Goal: Feedback & Contribution: Submit feedback/report problem

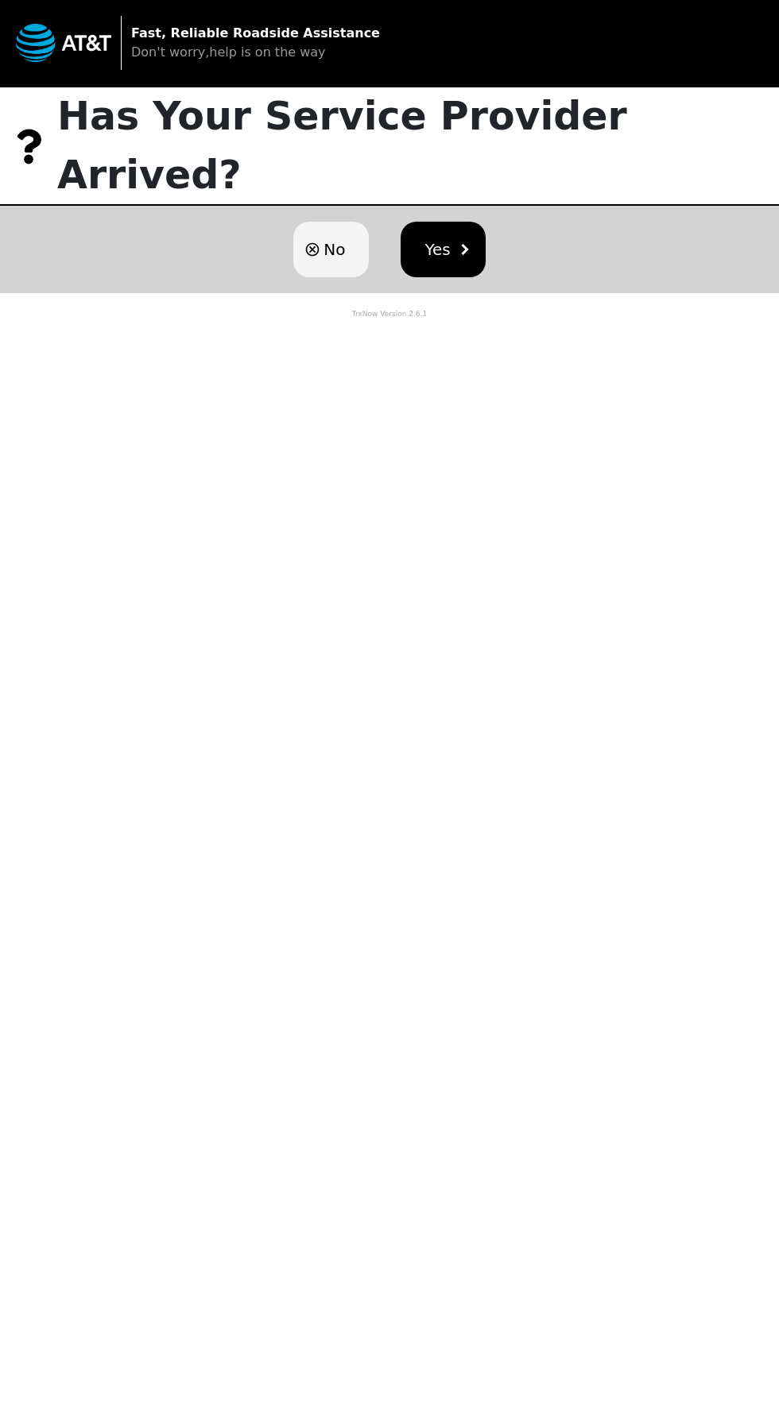
click at [452, 222] on button "Yes" at bounding box center [443, 250] width 84 height 56
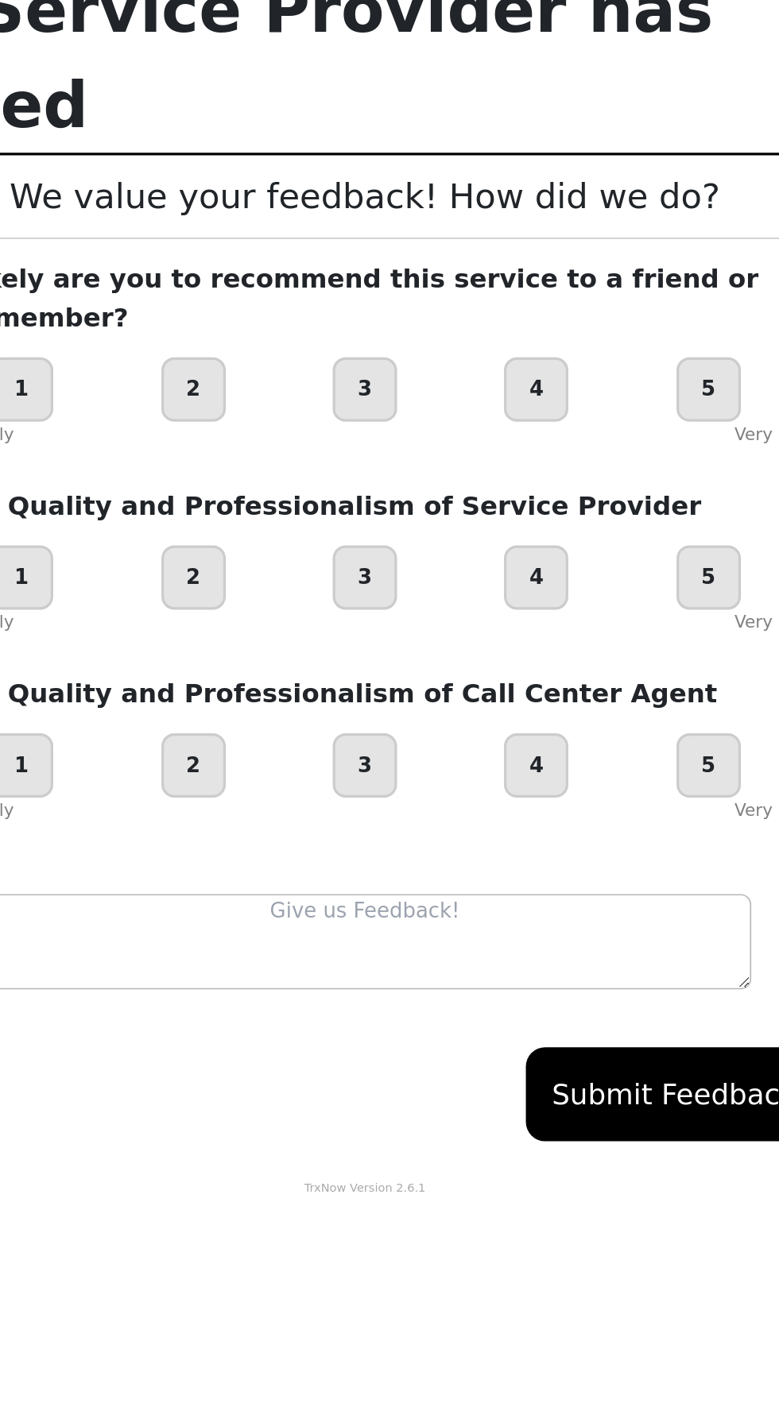
click at [601, 331] on div "5" at bounding box center [602, 351] width 40 height 40
click at [586, 447] on div "5" at bounding box center [602, 467] width 40 height 40
click at [583, 563] on div "5" at bounding box center [602, 583] width 40 height 40
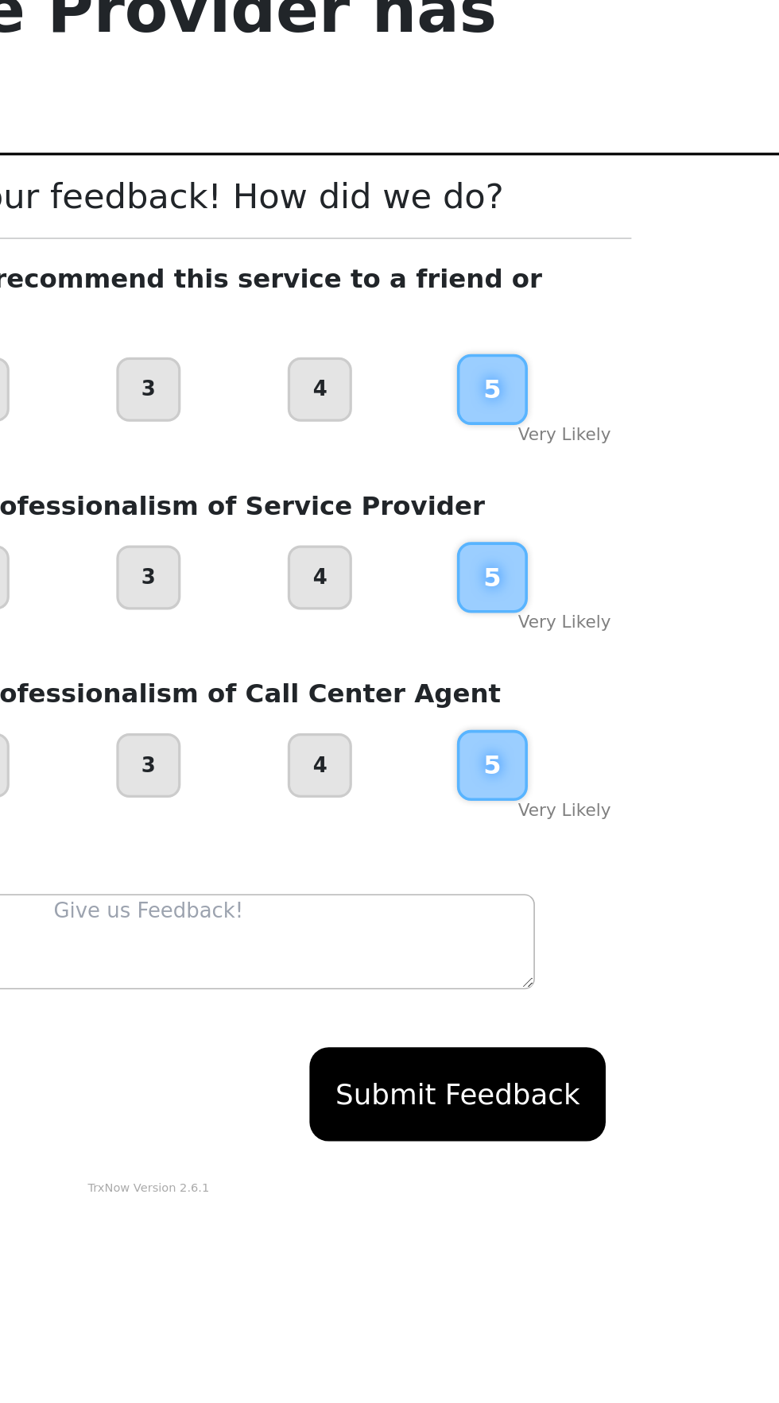
click at [423, 662] on textarea at bounding box center [389, 691] width 477 height 59
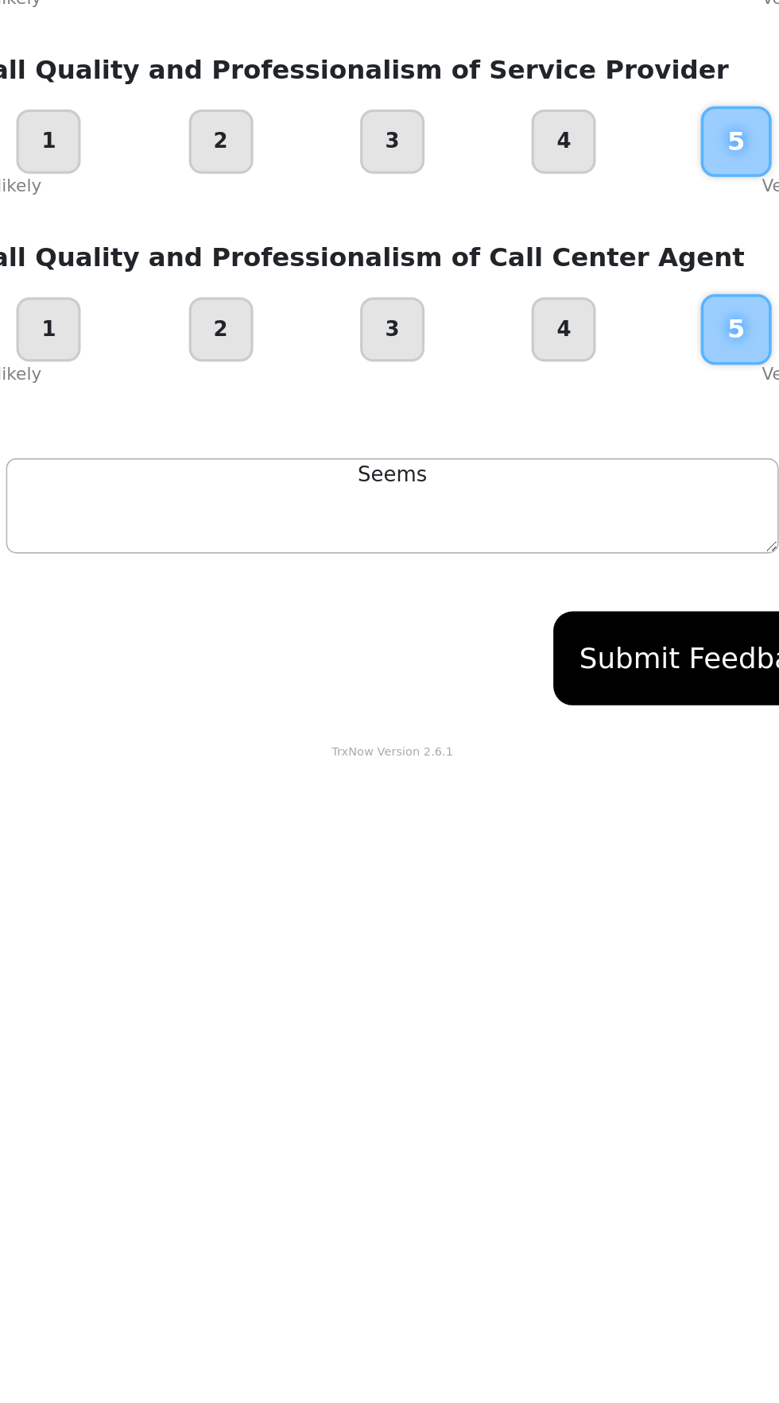
click at [333, 662] on textarea "Seems" at bounding box center [389, 691] width 477 height 59
click at [207, 662] on textarea "Seems" at bounding box center [389, 691] width 477 height 59
click at [495, 662] on textarea "EeSeems" at bounding box center [389, 691] width 477 height 59
type textarea "E"
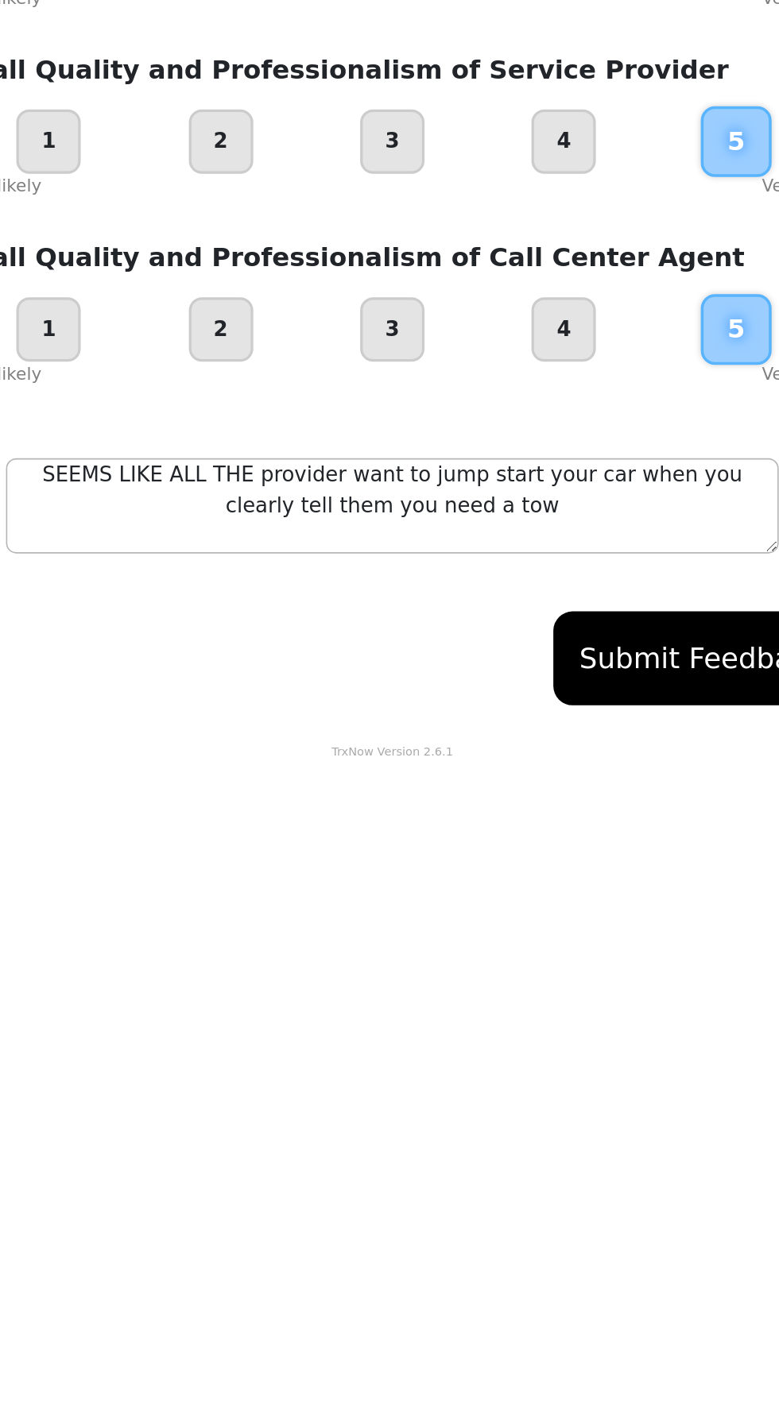
type textarea "SEEMS LIKE ALL THE provider want to jump start your car when you clearly tell t…"
click at [561, 757] on button "Submit Feedback" at bounding box center [580, 786] width 183 height 58
